Goal: Task Accomplishment & Management: Use online tool/utility

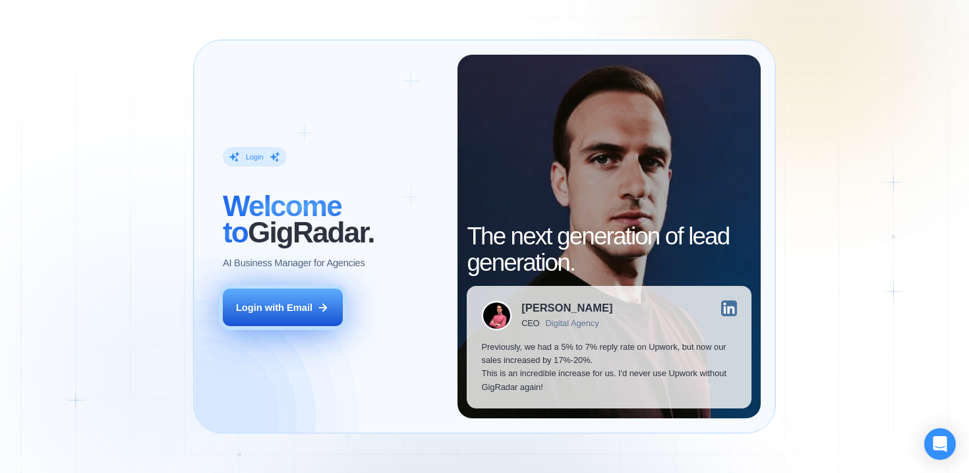
click at [294, 308] on div "Login with Email" at bounding box center [274, 307] width 76 height 13
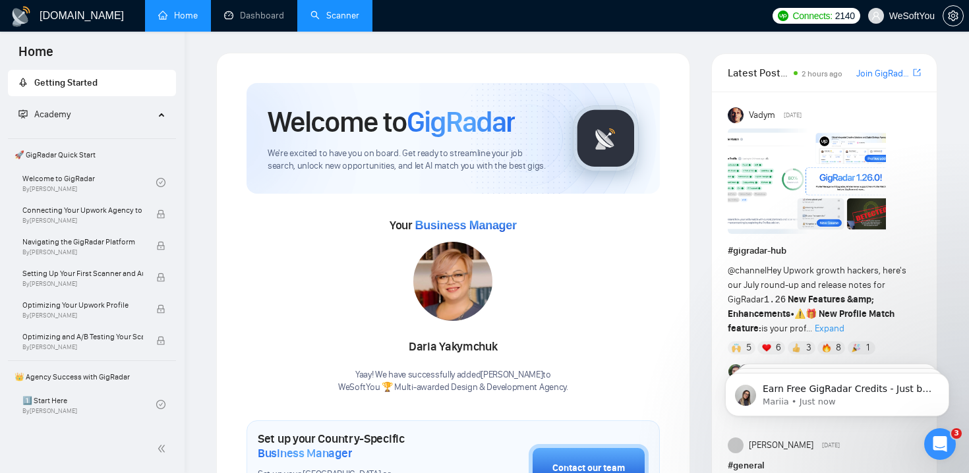
click at [359, 10] on link "Scanner" at bounding box center [334, 15] width 49 height 11
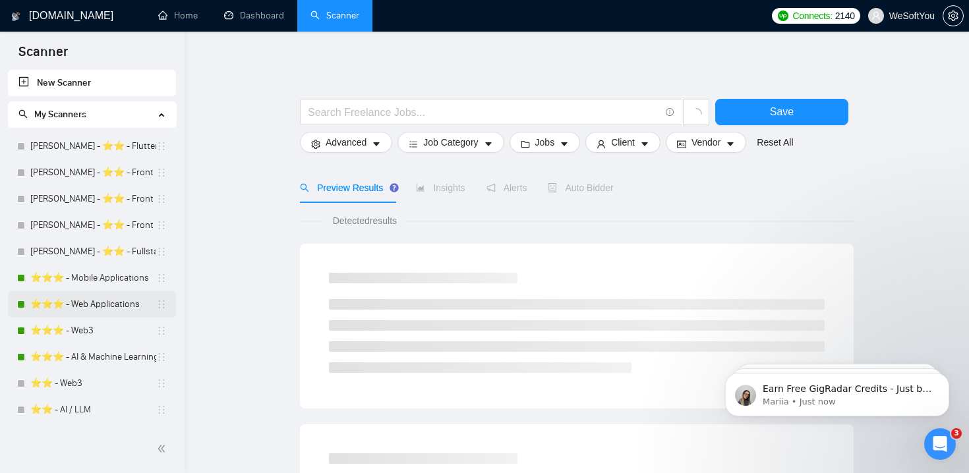
scroll to position [26, 0]
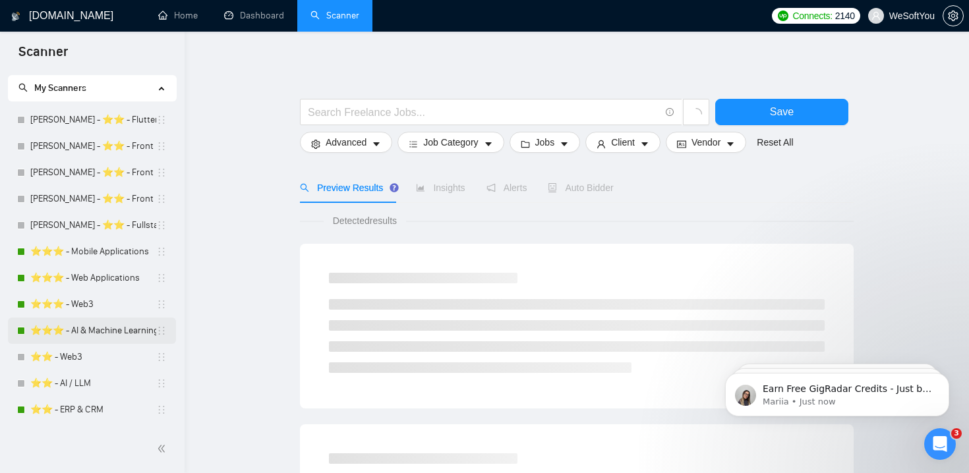
click at [103, 335] on link "⭐️⭐️⭐️ - AI & Machine Learning Development" at bounding box center [93, 331] width 126 height 26
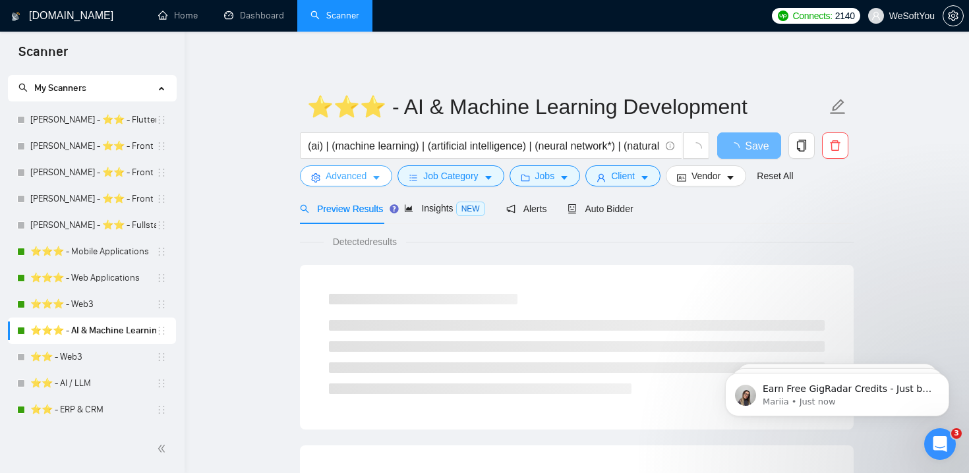
click at [368, 169] on button "Advanced" at bounding box center [346, 175] width 92 height 21
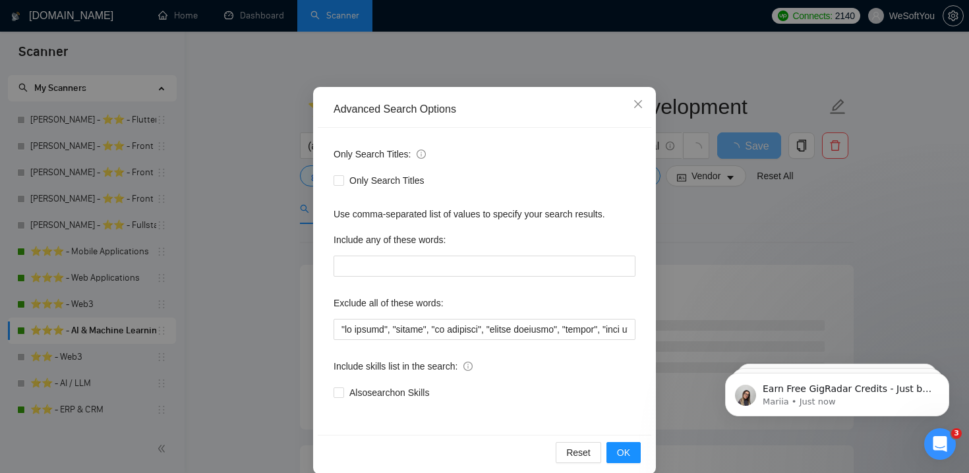
scroll to position [70, 0]
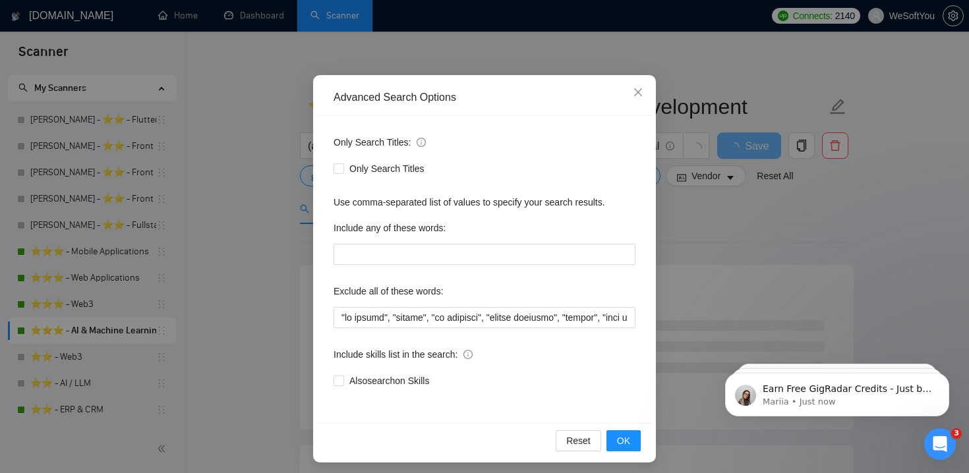
click at [465, 328] on div "Only Search Titles: Only Search Titles Use comma-separated list of values to sp…" at bounding box center [484, 269] width 333 height 307
click at [485, 324] on input "text" at bounding box center [484, 317] width 302 height 21
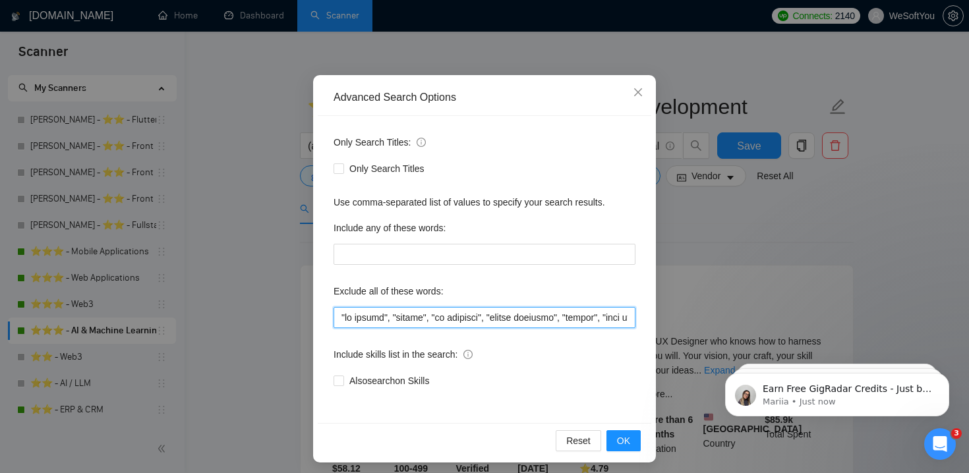
drag, startPoint x: 345, startPoint y: 322, endPoint x: 650, endPoint y: 320, distance: 305.7
click at [700, 326] on div "Advanced Search Options Only Search Titles: Only Search Titles Use comma-separa…" at bounding box center [484, 236] width 969 height 473
click at [602, 314] on input "text" at bounding box center [484, 317] width 302 height 21
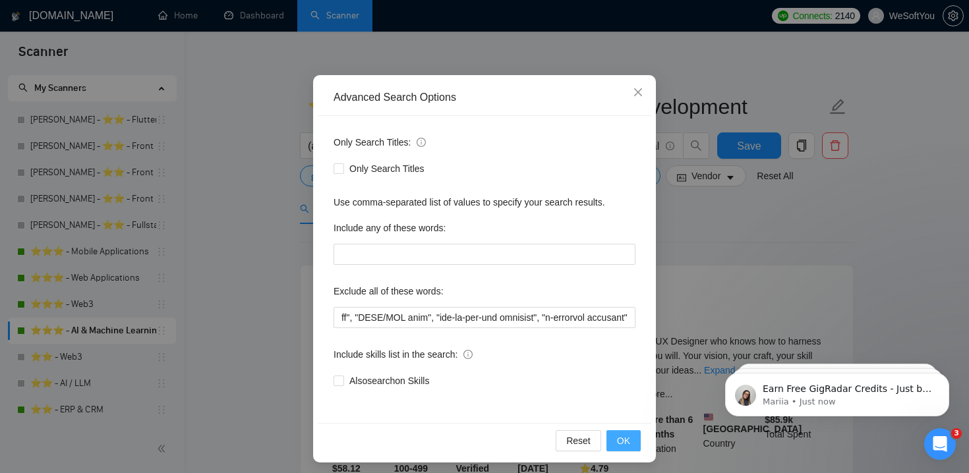
click at [633, 441] on button "OK" at bounding box center [623, 440] width 34 height 21
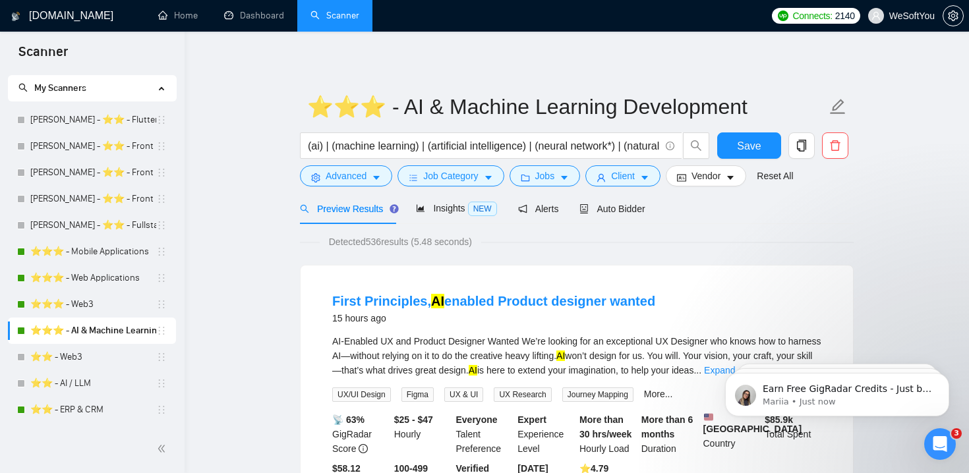
scroll to position [9, 0]
click at [339, 181] on span "Advanced" at bounding box center [346, 176] width 41 height 14
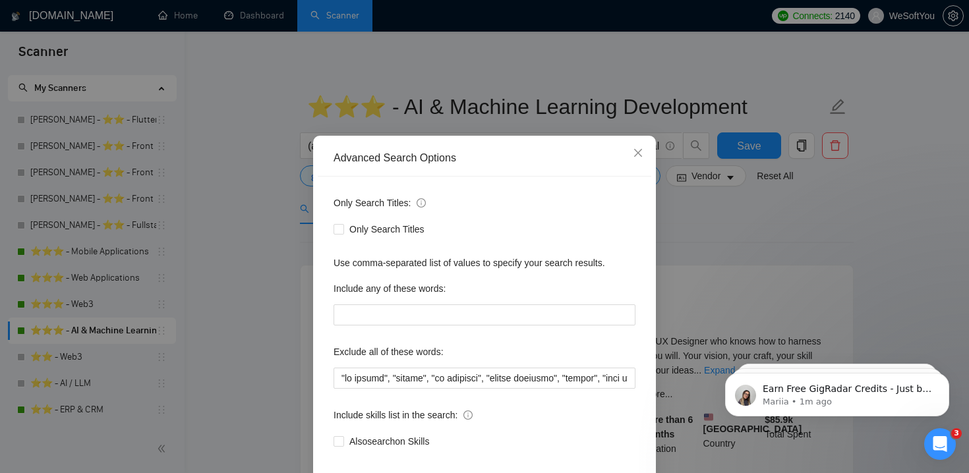
scroll to position [75, 0]
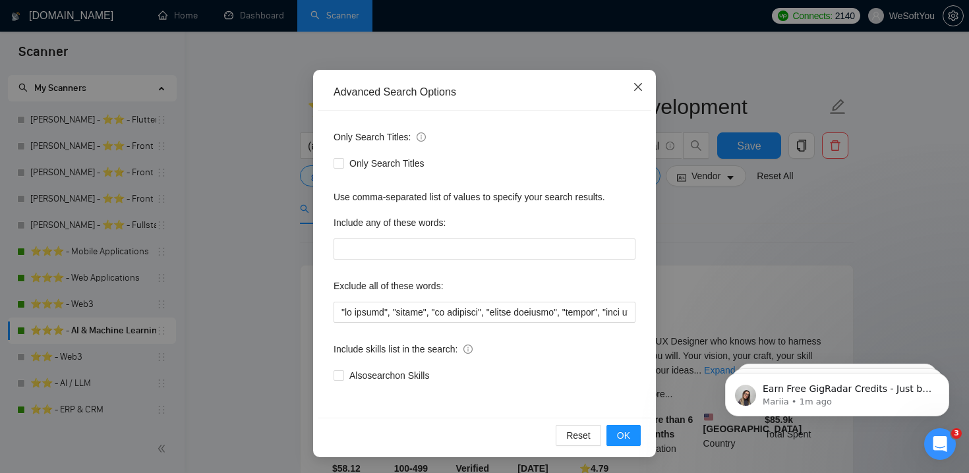
click at [647, 74] on span "Close" at bounding box center [638, 88] width 36 height 36
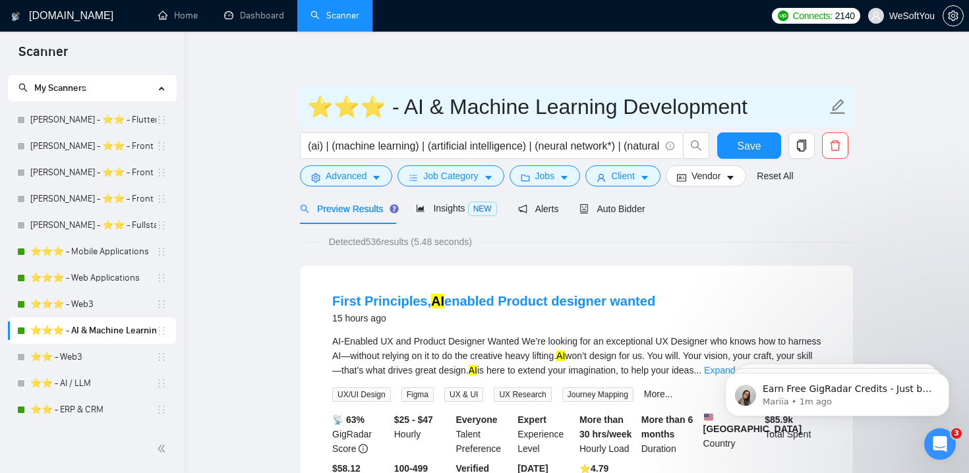
scroll to position [9, 0]
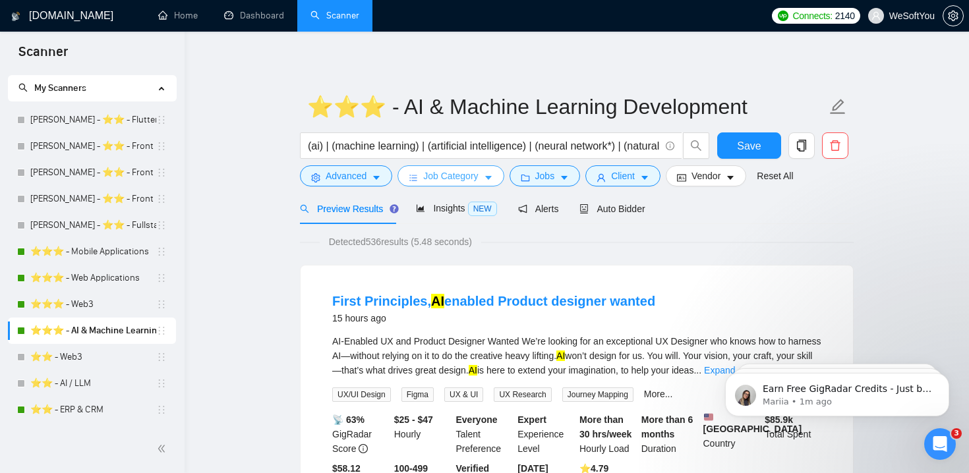
click at [455, 175] on span "Job Category" at bounding box center [450, 176] width 55 height 14
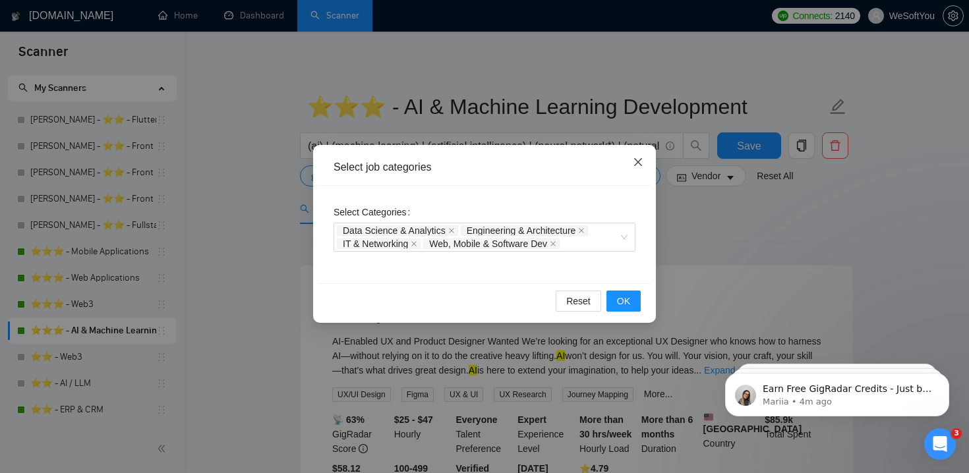
click at [639, 167] on icon "close" at bounding box center [638, 162] width 11 height 11
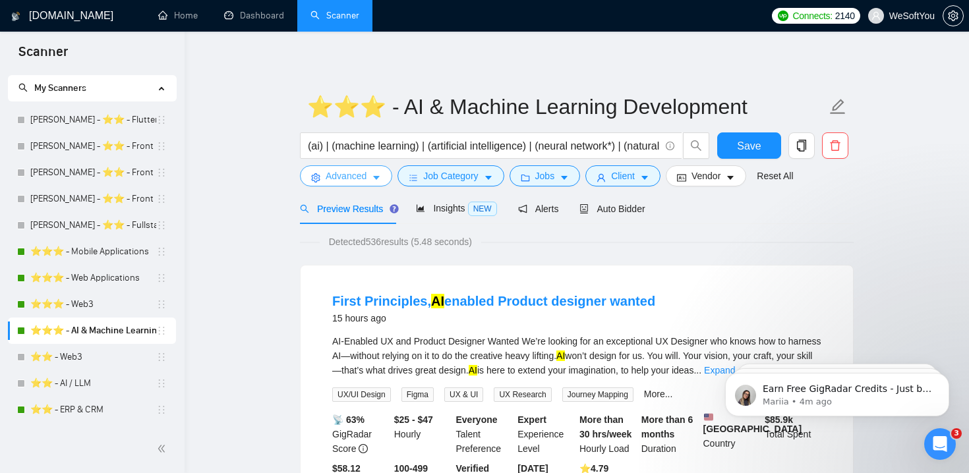
click at [345, 172] on span "Advanced" at bounding box center [346, 176] width 41 height 14
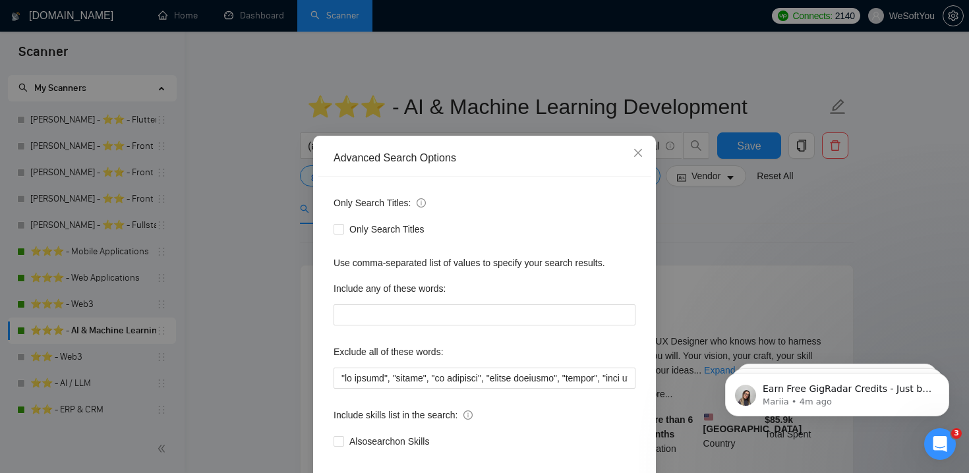
scroll to position [75, 0]
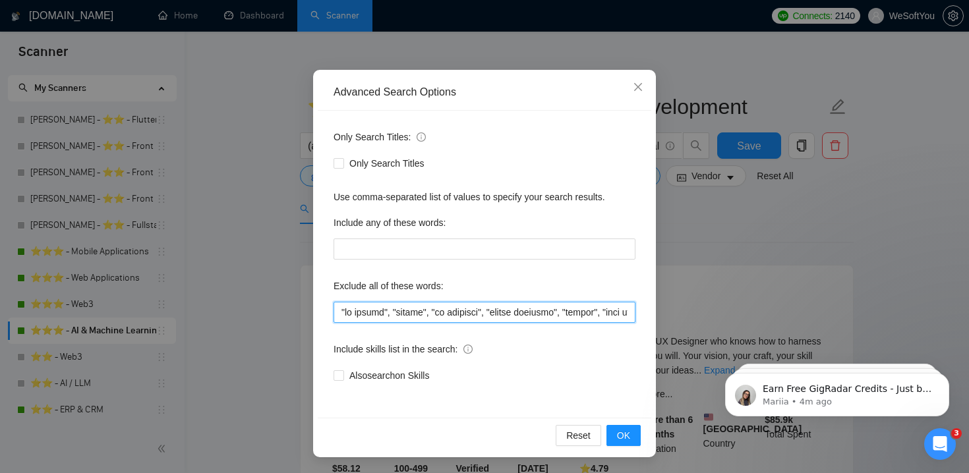
click at [509, 308] on input "text" at bounding box center [484, 312] width 302 height 21
click at [627, 440] on span "OK" at bounding box center [623, 435] width 13 height 14
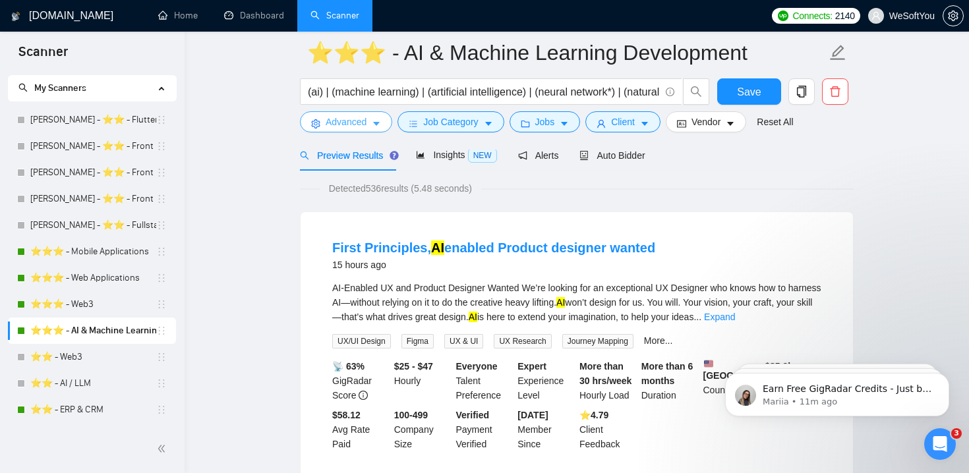
scroll to position [0, 0]
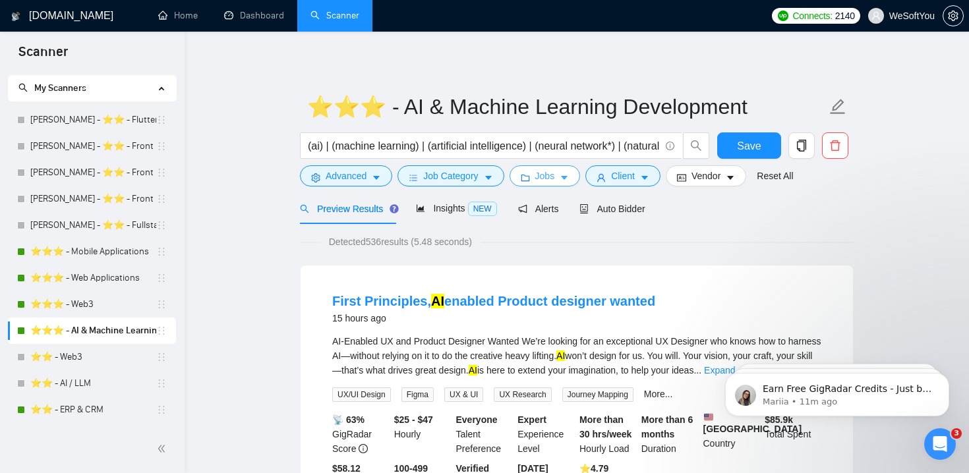
click at [559, 167] on button "Jobs" at bounding box center [544, 175] width 71 height 21
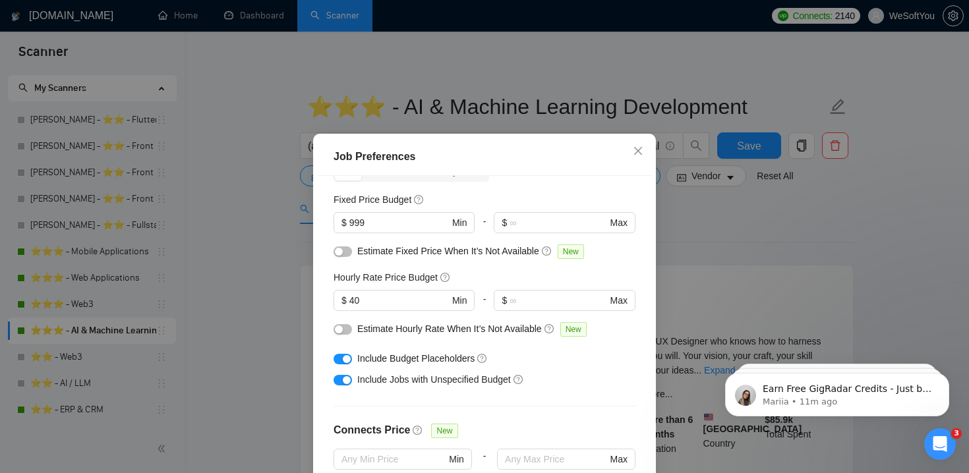
scroll to position [78, 0]
click at [645, 145] on span "Close" at bounding box center [638, 152] width 36 height 36
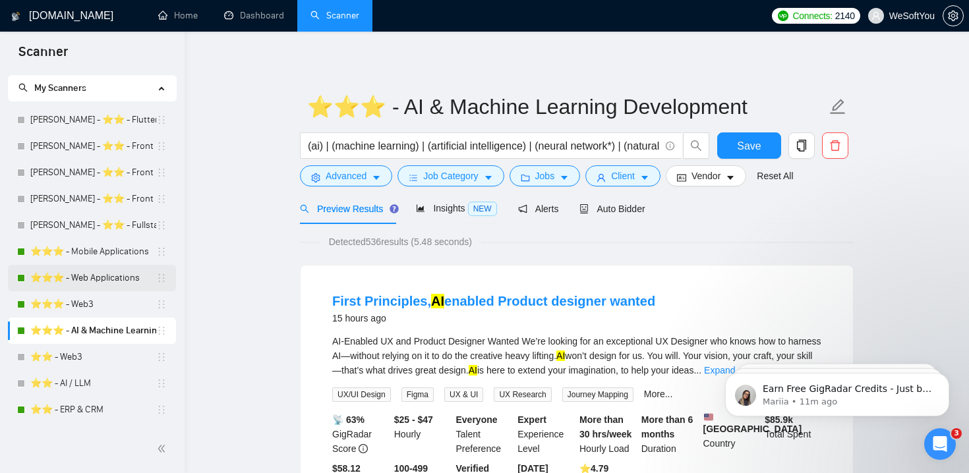
click at [91, 284] on link "⭐️⭐️⭐️ - Web Applications" at bounding box center [93, 278] width 126 height 26
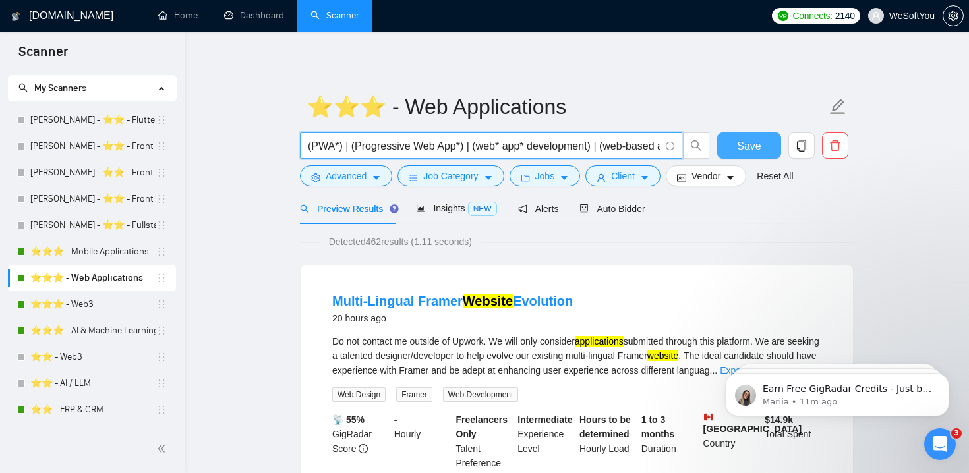
scroll to position [0, 188]
drag, startPoint x: 370, startPoint y: 149, endPoint x: 588, endPoint y: 151, distance: 218.8
click at [588, 151] on input "(PWA*) | (Progressive Web App*) | (web* app* development) | (web-based app*) | …" at bounding box center [484, 146] width 352 height 16
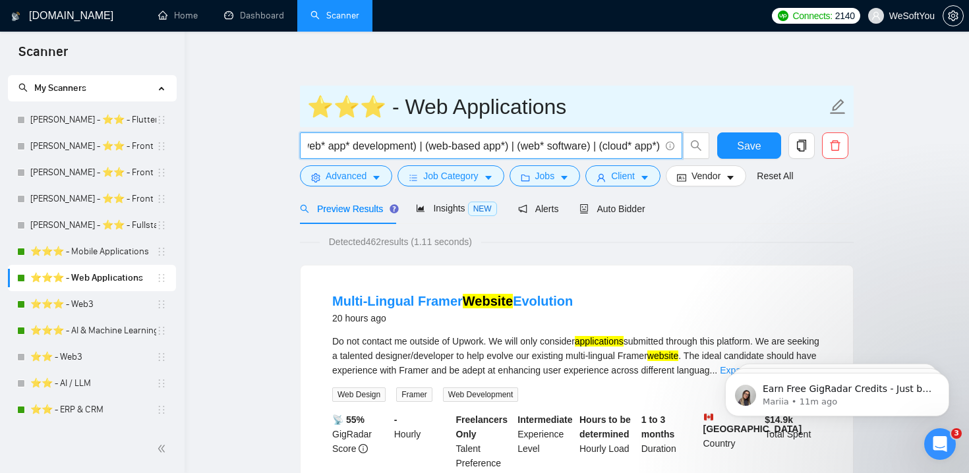
click at [637, 86] on span "⭐️⭐️⭐️ - Web Applications" at bounding box center [576, 107] width 553 height 42
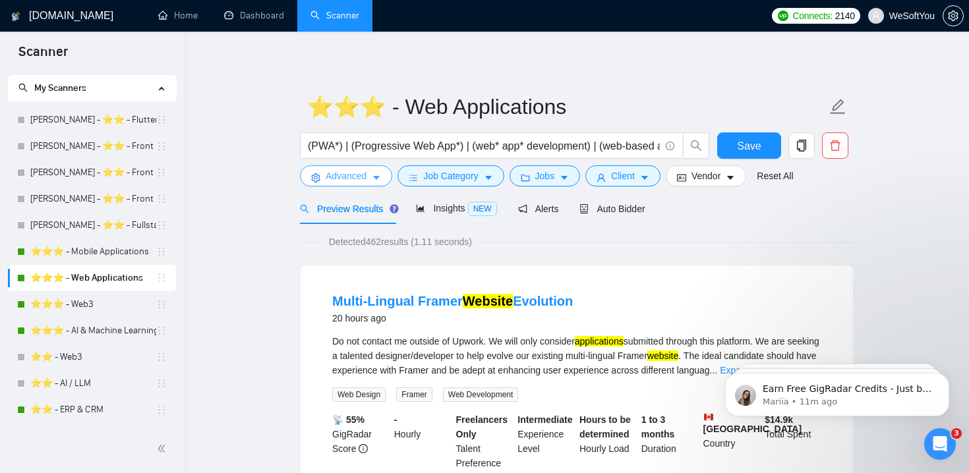
click at [375, 178] on icon "caret-down" at bounding box center [376, 177] width 9 height 9
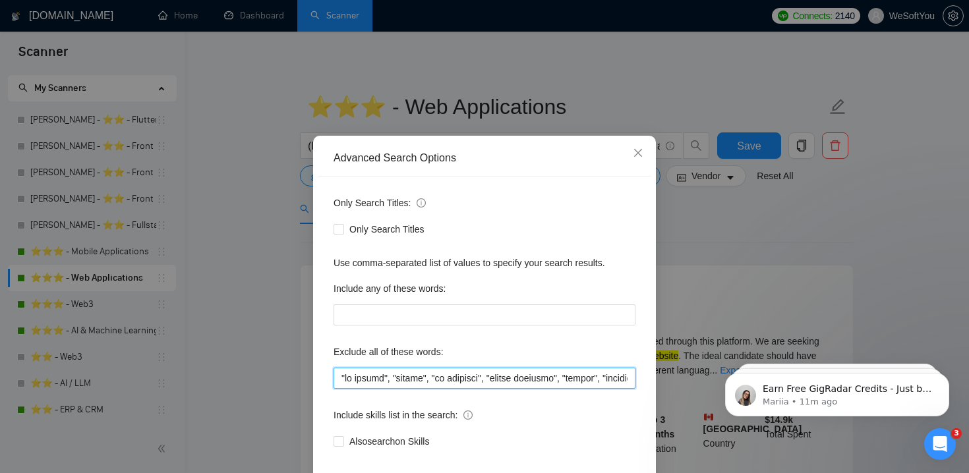
click at [448, 389] on input "text" at bounding box center [484, 378] width 302 height 21
click at [604, 387] on input "text" at bounding box center [484, 378] width 302 height 21
drag, startPoint x: 592, startPoint y: 387, endPoint x: 670, endPoint y: 389, distance: 78.4
click at [670, 389] on div "Advanced Search Options Only Search Titles: Only Search Titles Use comma-separa…" at bounding box center [484, 236] width 969 height 473
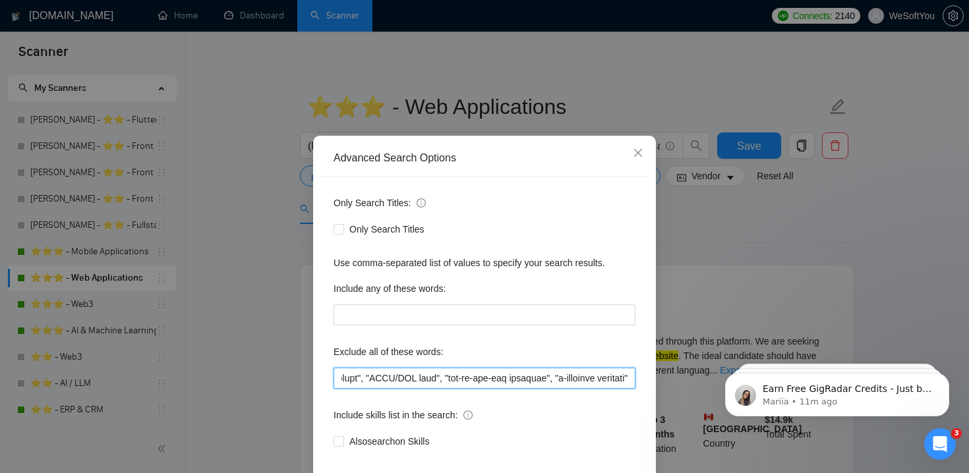
click at [631, 389] on input "text" at bounding box center [484, 378] width 302 height 21
drag, startPoint x: 631, startPoint y: 391, endPoint x: 158, endPoint y: 391, distance: 472.4
click at [158, 391] on div "Advanced Search Options Only Search Titles: Only Search Titles Use comma-separa…" at bounding box center [484, 236] width 969 height 473
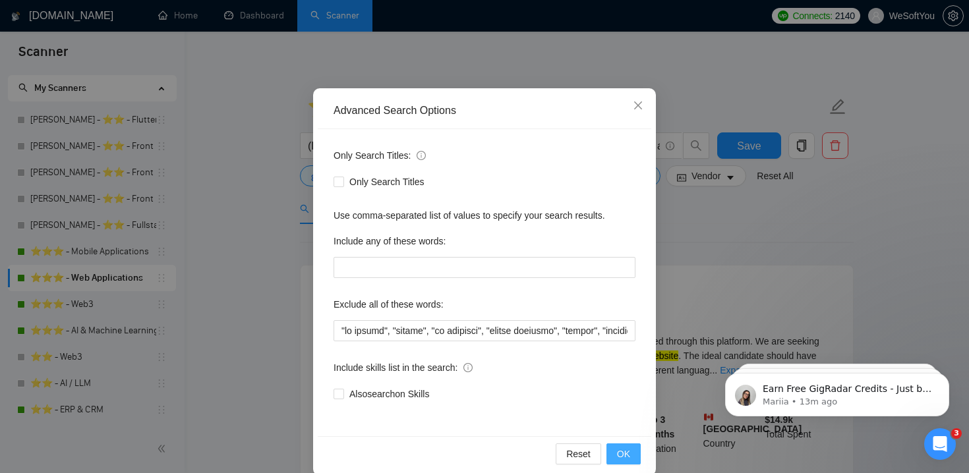
click at [627, 458] on span "OK" at bounding box center [623, 454] width 13 height 14
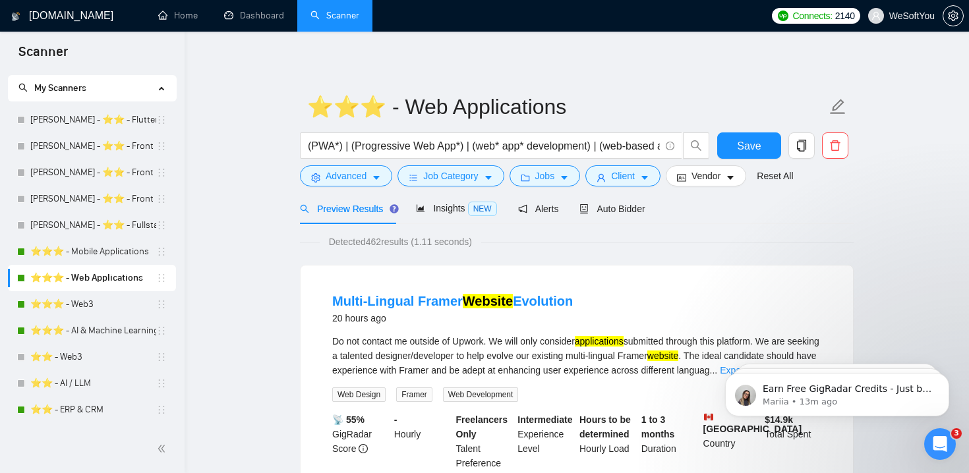
scroll to position [9, 0]
click at [564, 184] on button "Jobs" at bounding box center [544, 175] width 71 height 21
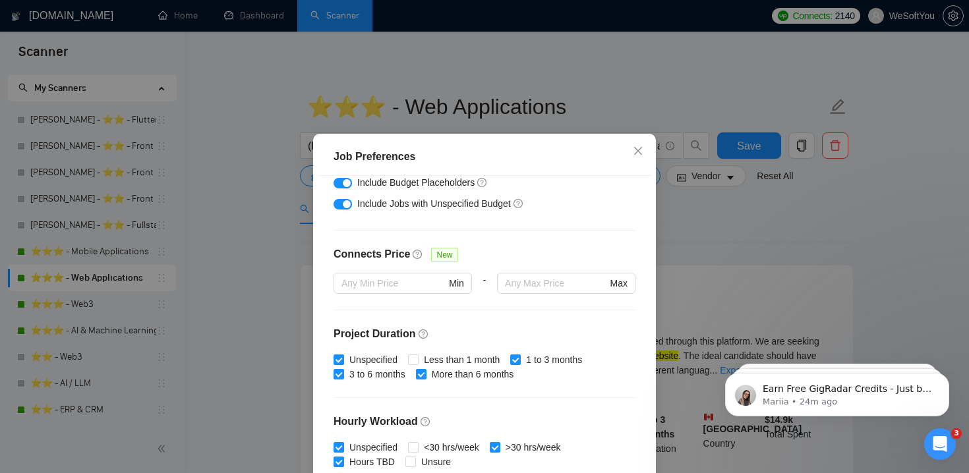
scroll to position [331, 0]
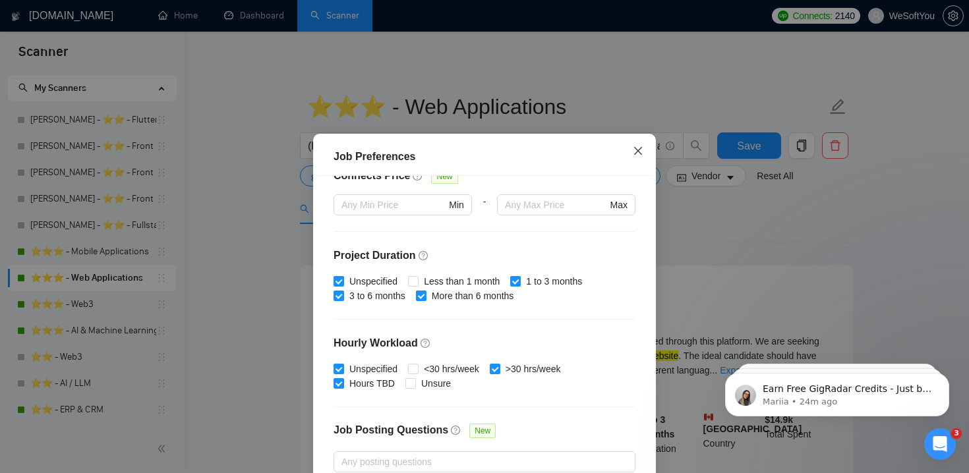
click at [633, 156] on icon "close" at bounding box center [638, 151] width 11 height 11
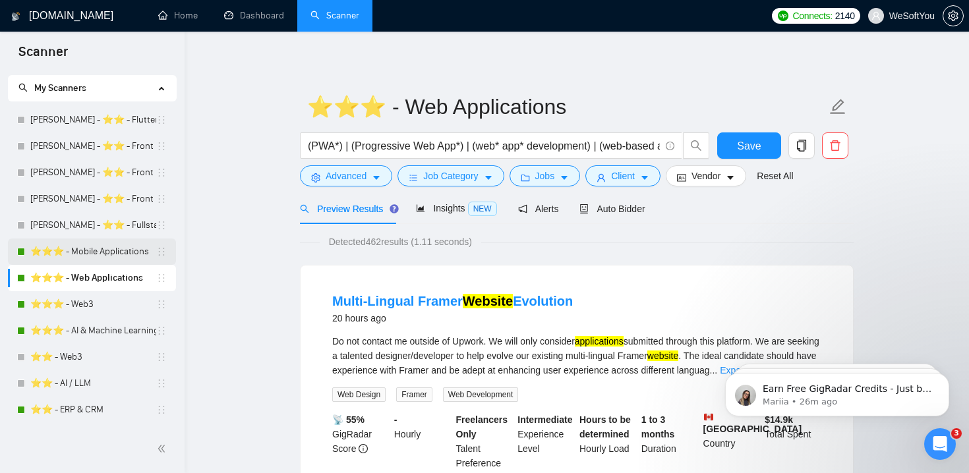
click at [96, 246] on link "⭐️⭐️⭐️ - Mobile Applications" at bounding box center [93, 252] width 126 height 26
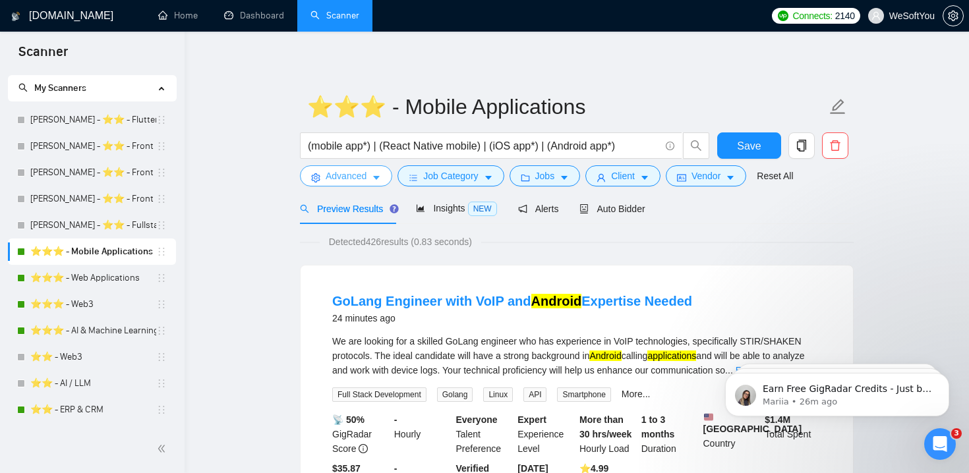
click at [374, 179] on icon "caret-down" at bounding box center [376, 177] width 9 height 9
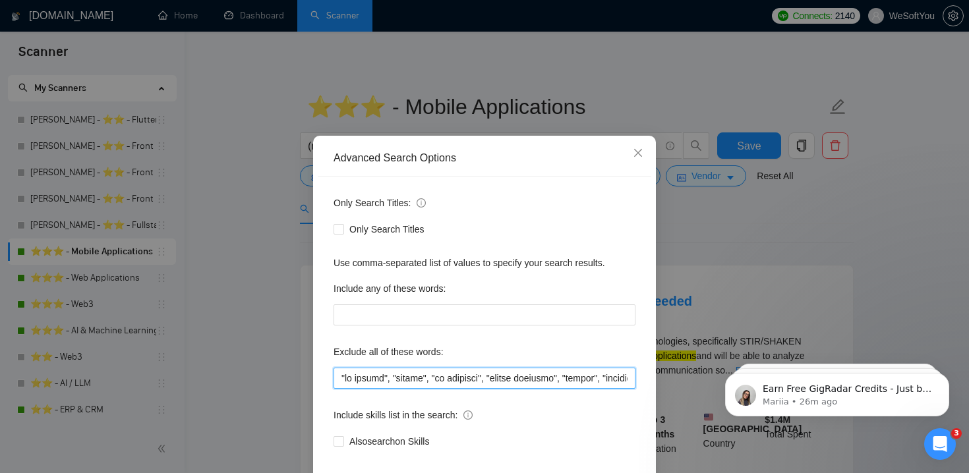
click at [411, 389] on input "text" at bounding box center [484, 378] width 302 height 21
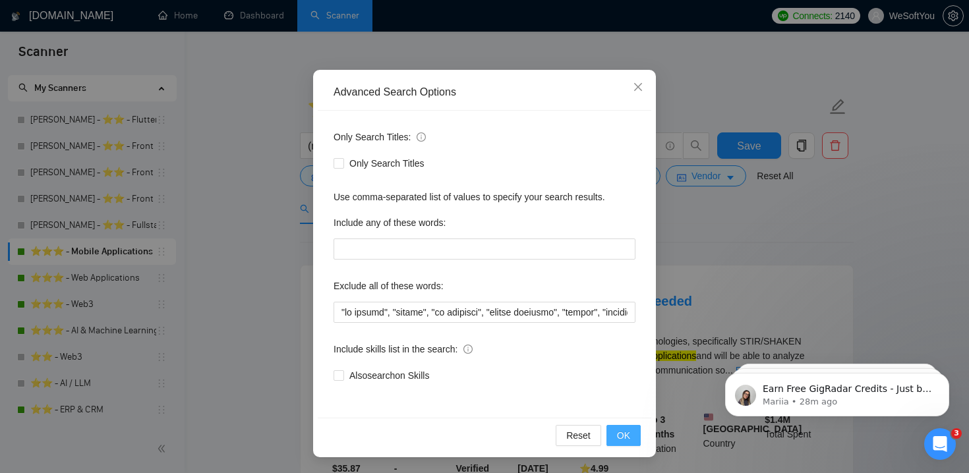
click at [625, 442] on span "OK" at bounding box center [623, 435] width 13 height 14
